Goal: Transaction & Acquisition: Purchase product/service

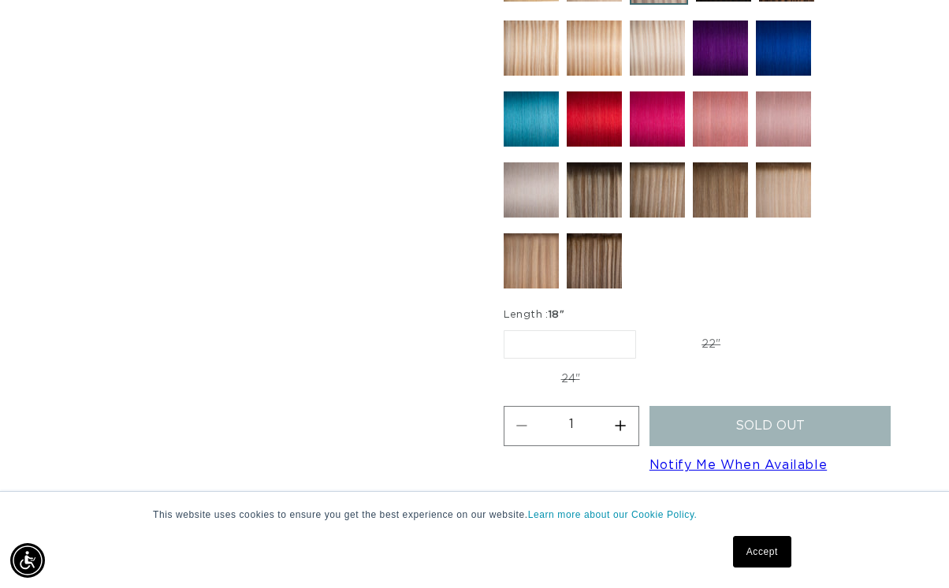
scroll to position [974, 0]
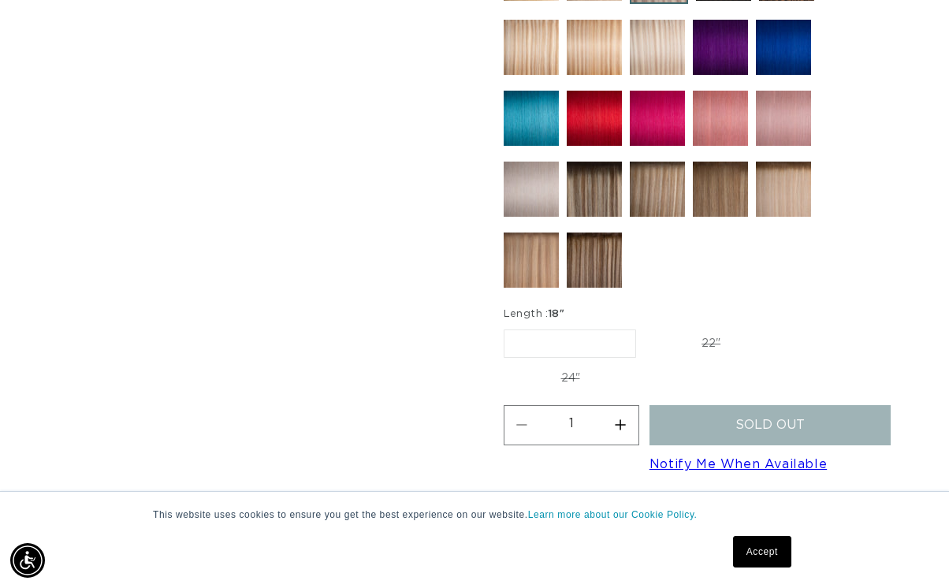
click at [712, 330] on label "22" Variant sold out or unavailable" at bounding box center [711, 343] width 134 height 27
click at [644, 326] on input "22" Variant sold out or unavailable" at bounding box center [644, 326] width 1 height 1
radio input "true"
click at [558, 330] on label "18" Variant sold out or unavailable" at bounding box center [568, 343] width 131 height 27
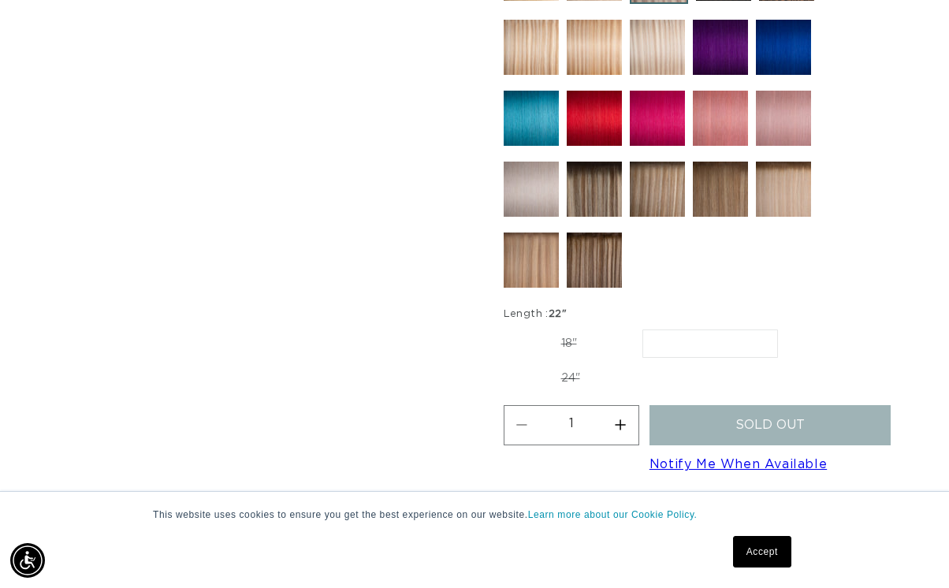
click at [508, 326] on input "18" Variant sold out or unavailable" at bounding box center [507, 326] width 1 height 1
radio input "true"
click at [577, 329] on label "18" Variant sold out or unavailable" at bounding box center [568, 342] width 131 height 27
click at [508, 326] on input "18" Variant sold out or unavailable" at bounding box center [507, 326] width 1 height 1
radio input "true"
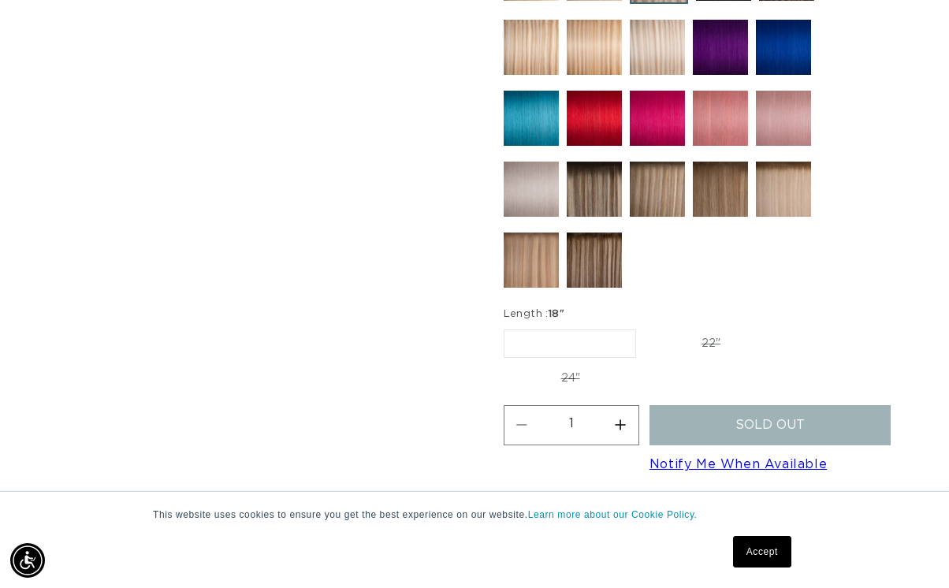
click at [670, 330] on label "22" Variant sold out or unavailable" at bounding box center [711, 343] width 134 height 27
click at [644, 326] on input "22" Variant sold out or unavailable" at bounding box center [644, 326] width 1 height 1
radio input "true"
